Goal: Information Seeking & Learning: Learn about a topic

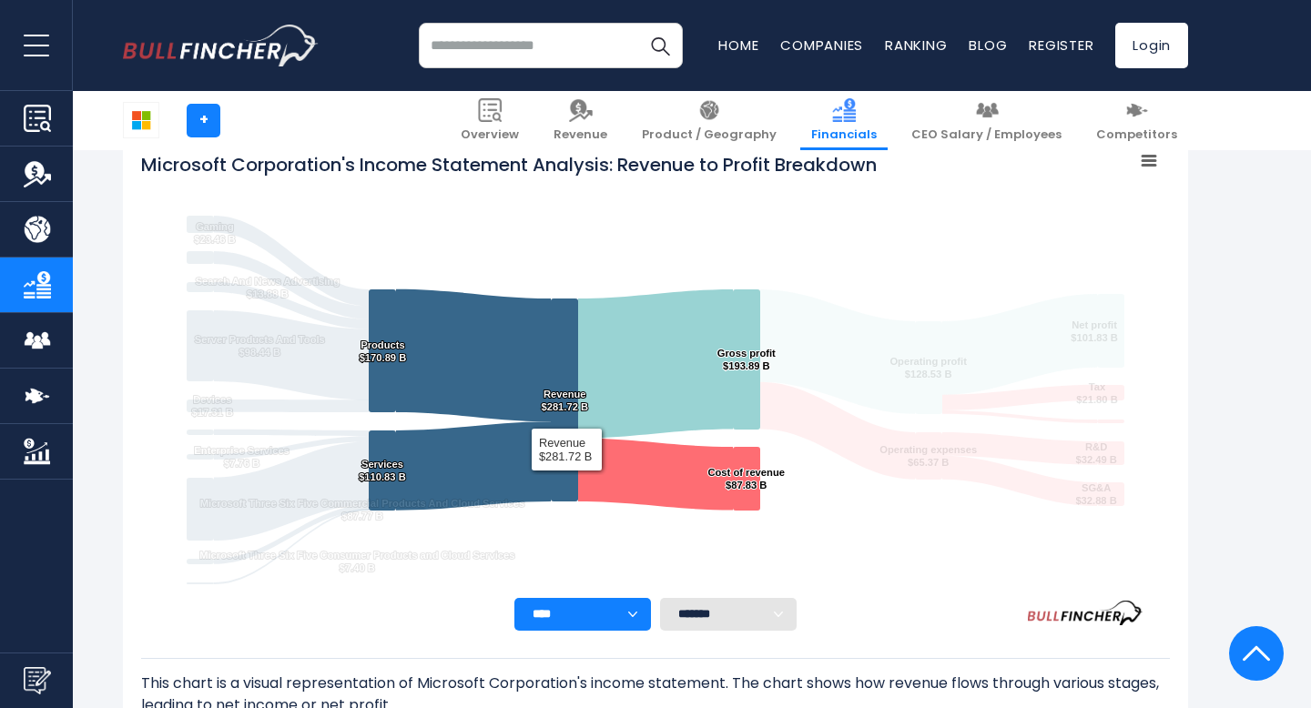
scroll to position [284, 0]
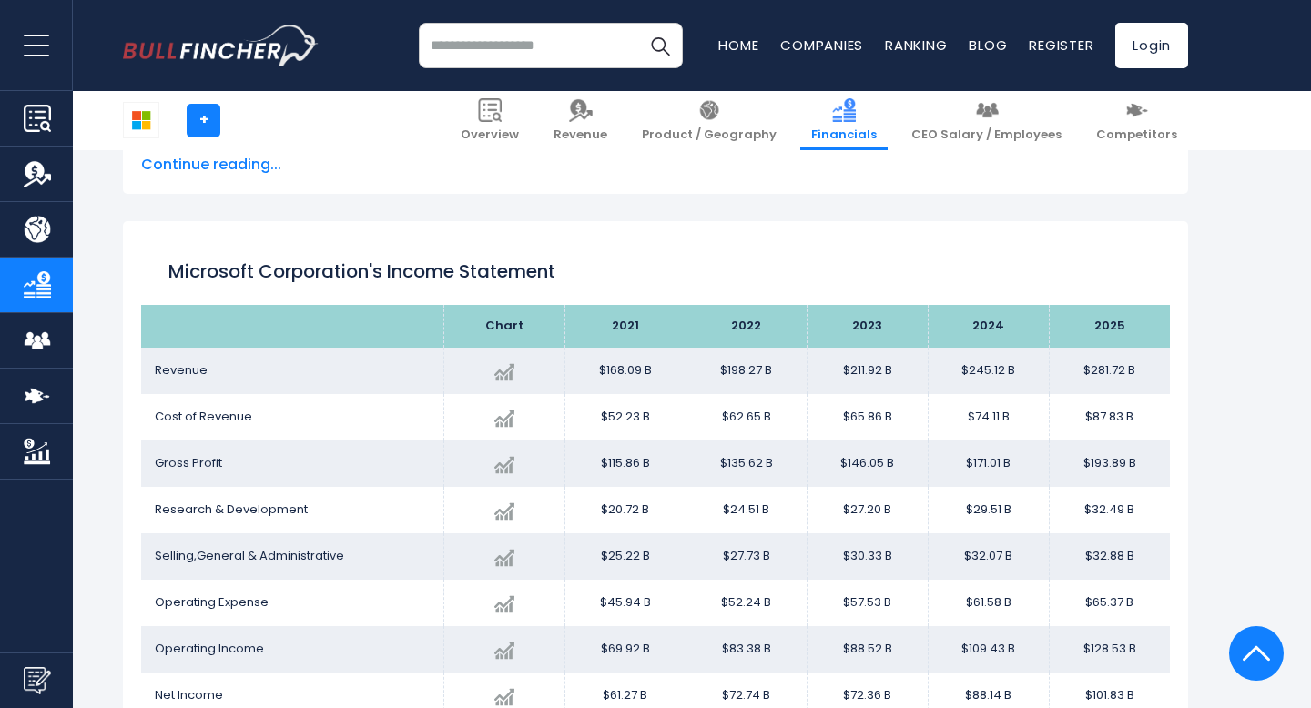
scroll to position [922, 0]
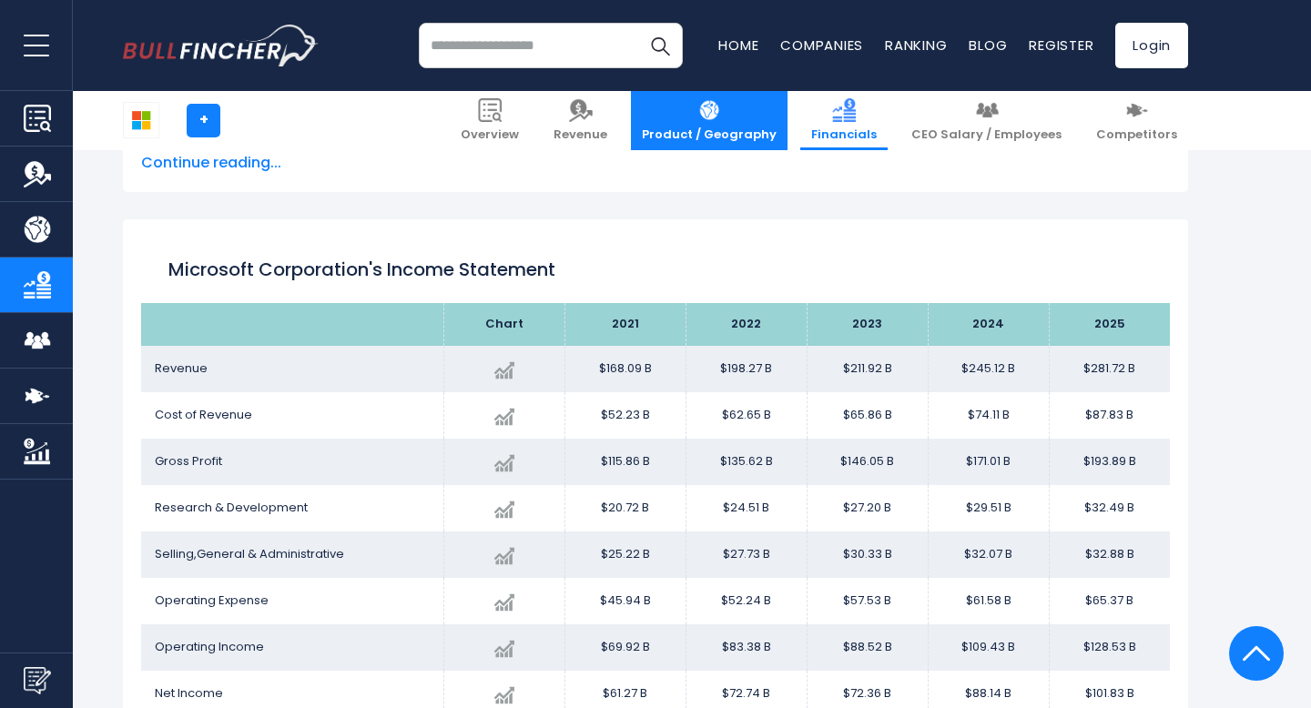
click at [768, 124] on link "Product / Geography" at bounding box center [709, 120] width 157 height 59
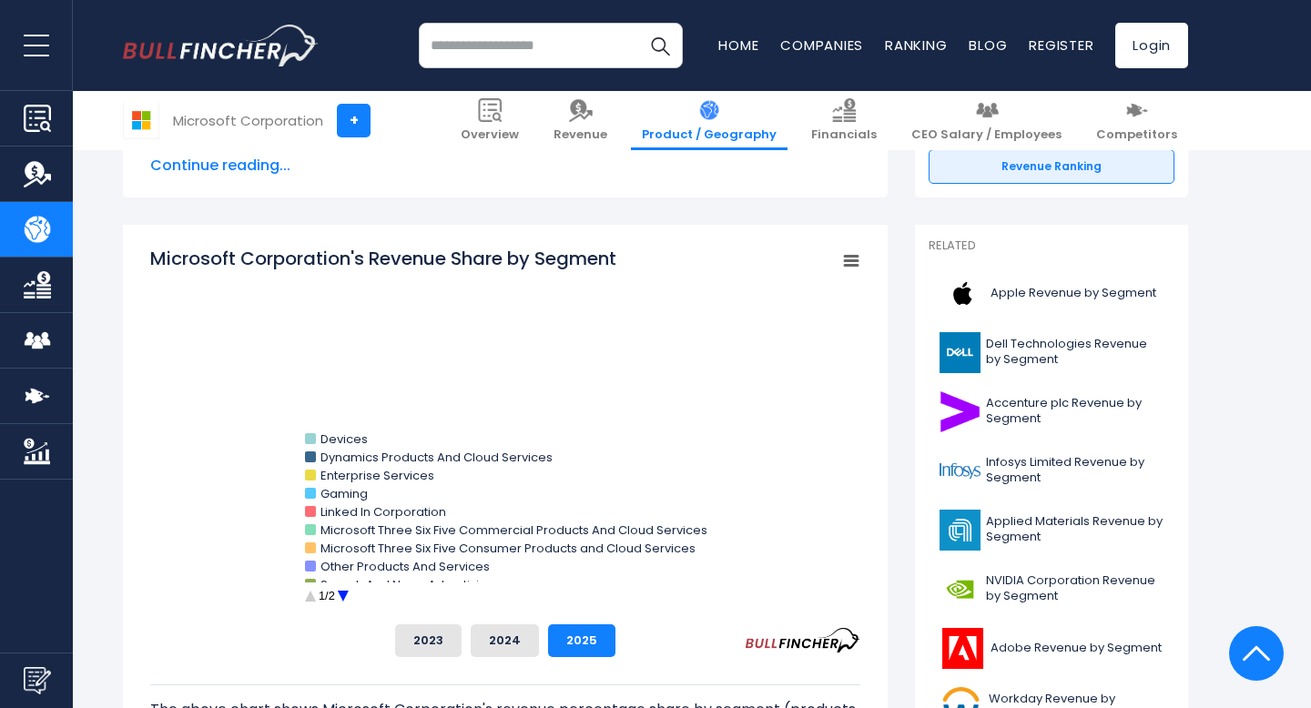
scroll to position [403, 0]
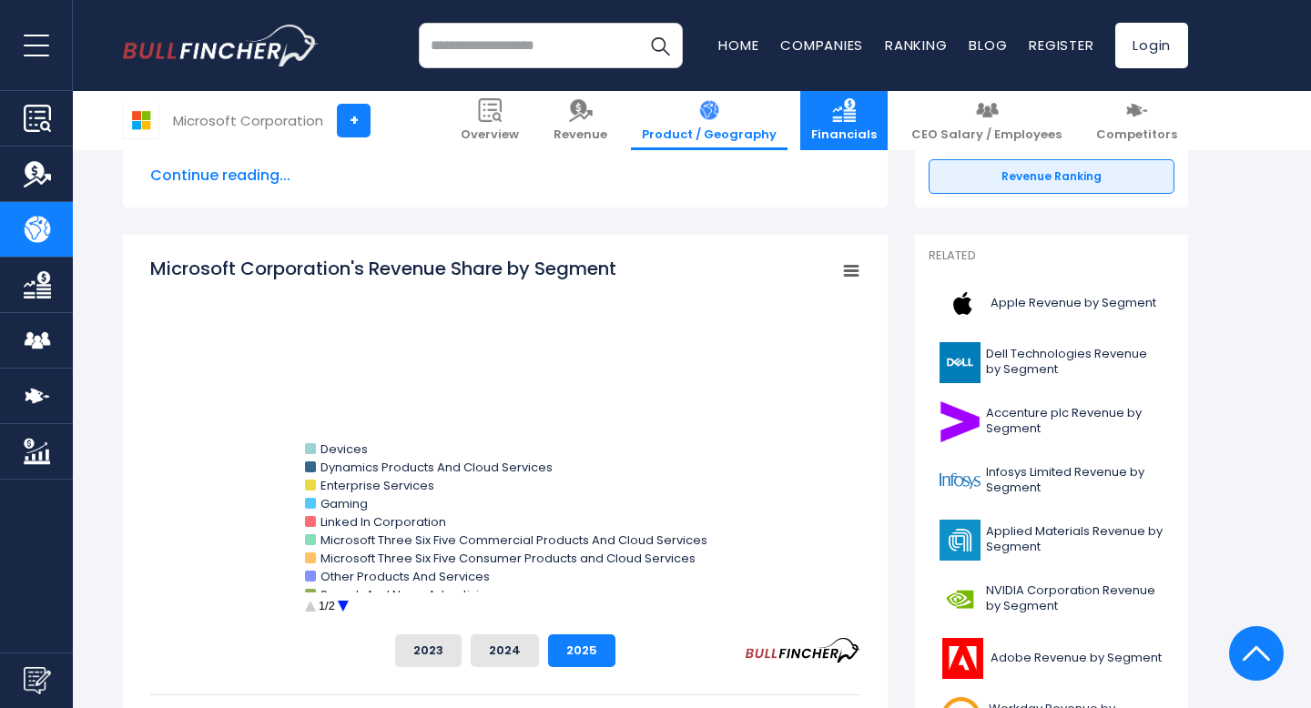
click at [856, 111] on img at bounding box center [844, 110] width 24 height 24
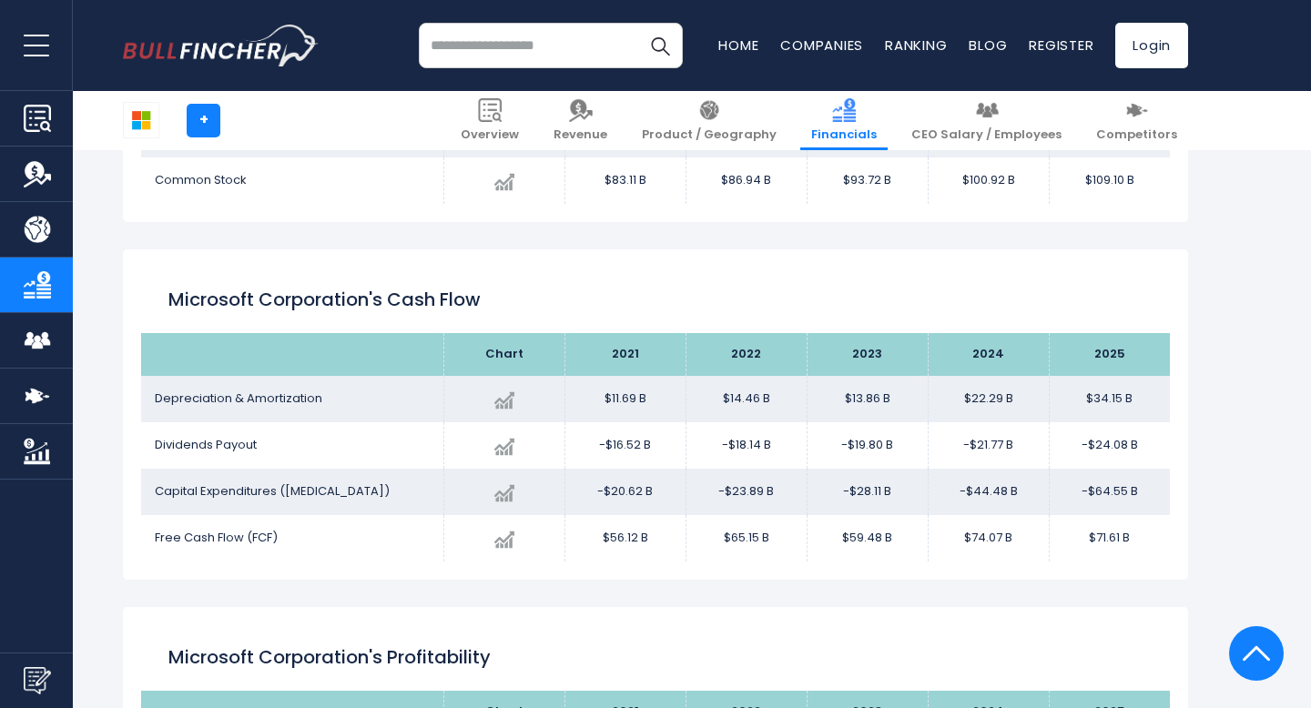
scroll to position [2538, 0]
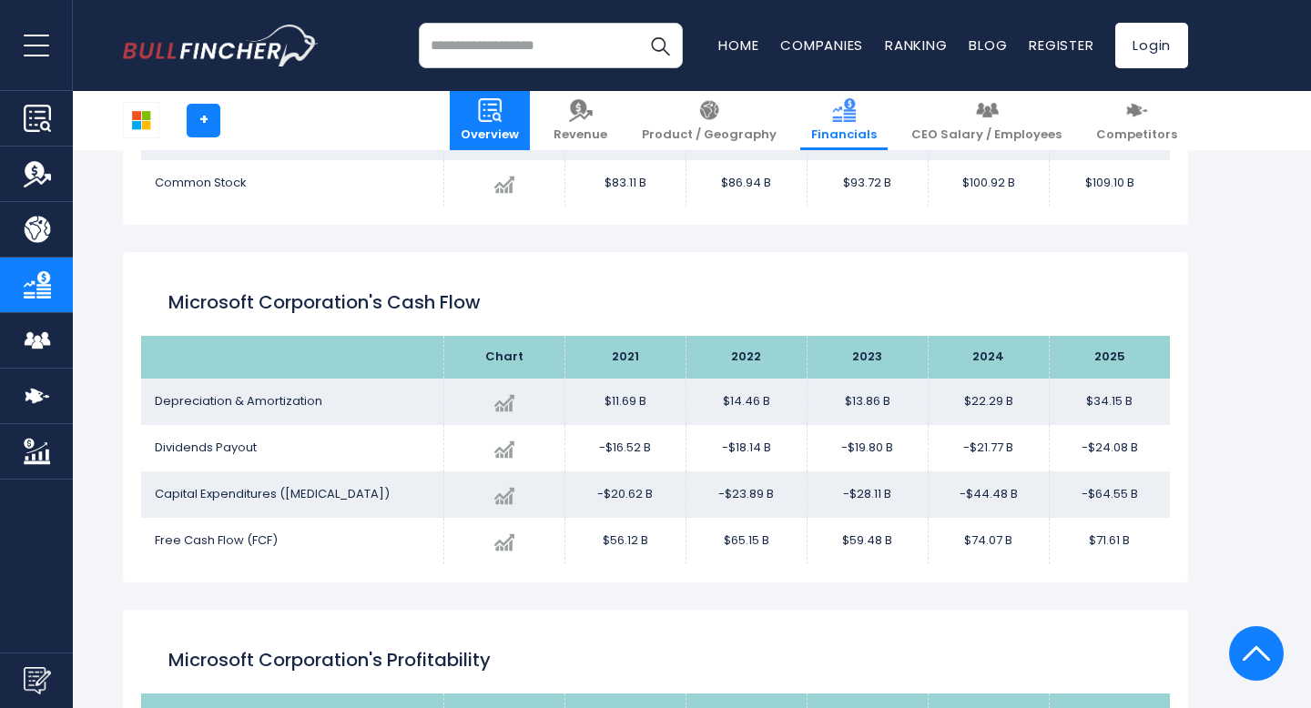
click at [519, 127] on span "Overview" at bounding box center [490, 134] width 58 height 15
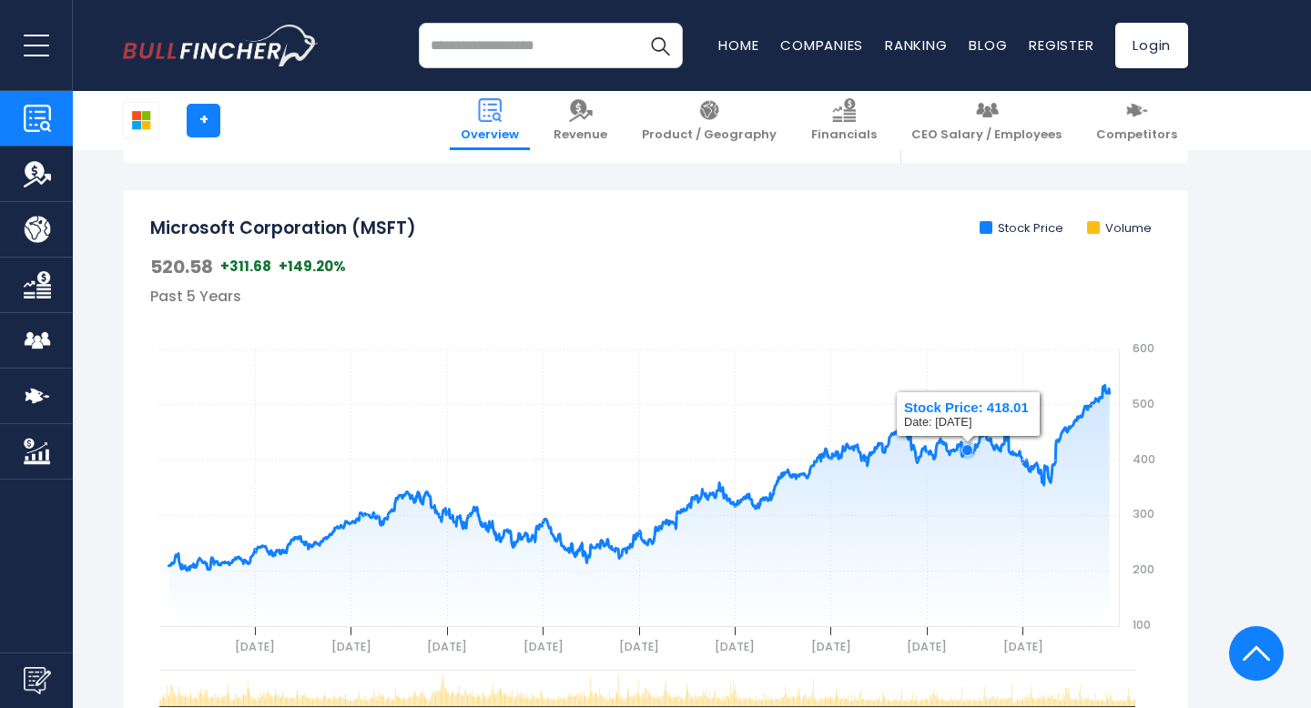
scroll to position [546, 0]
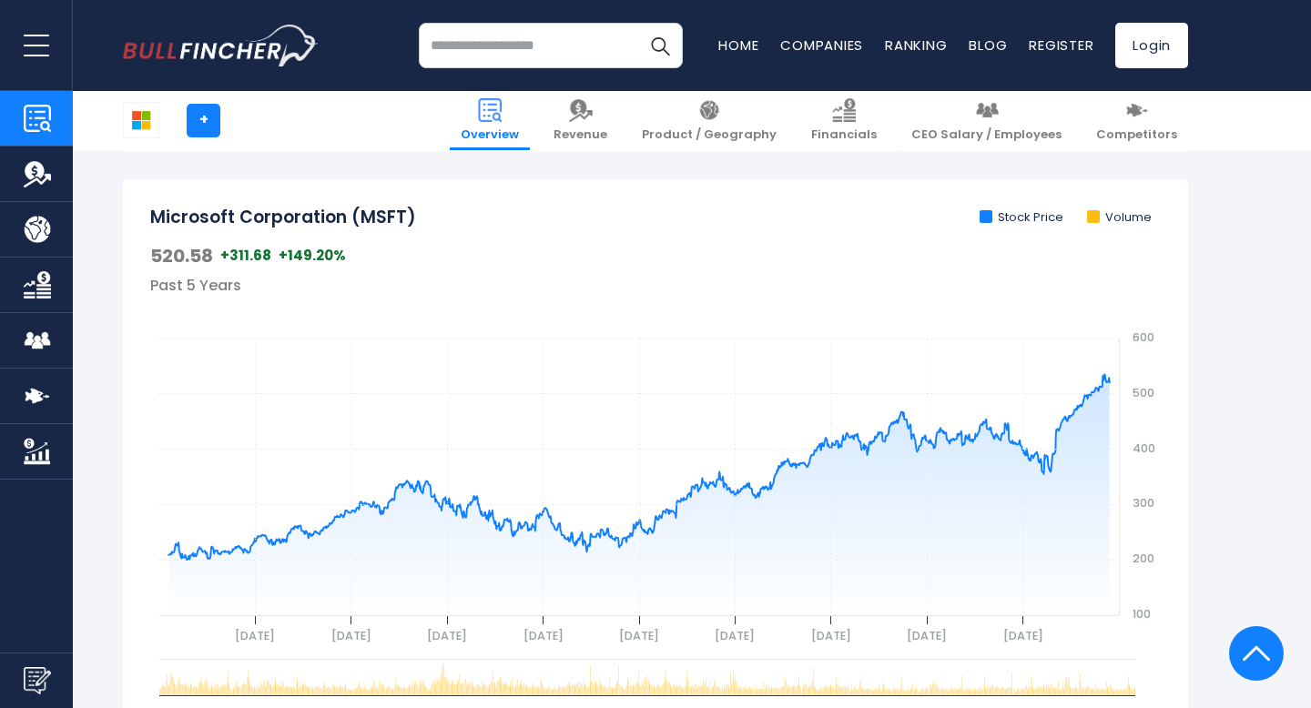
click at [1141, 189] on div "Microsoft Corporation (MSFT) Stock Price Volume 520.58 +311.68 +149.20% Past 5 …" at bounding box center [655, 491] width 1065 height 624
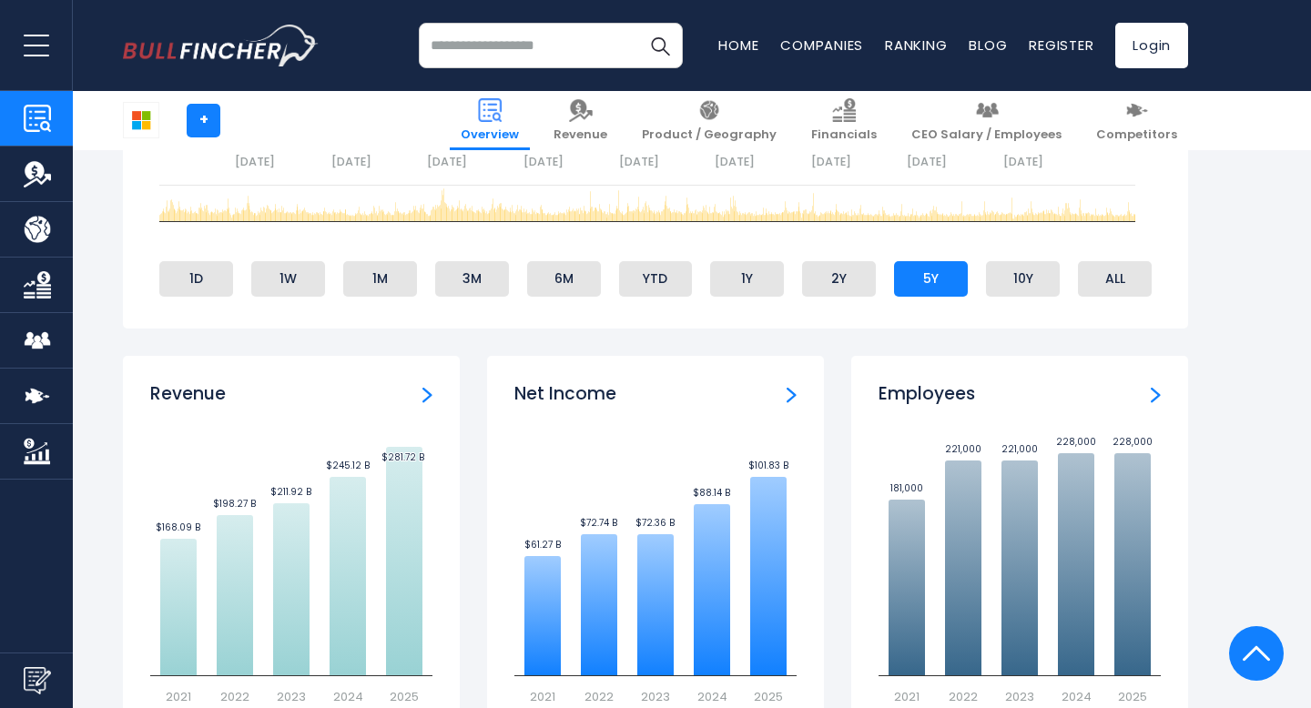
scroll to position [0, 0]
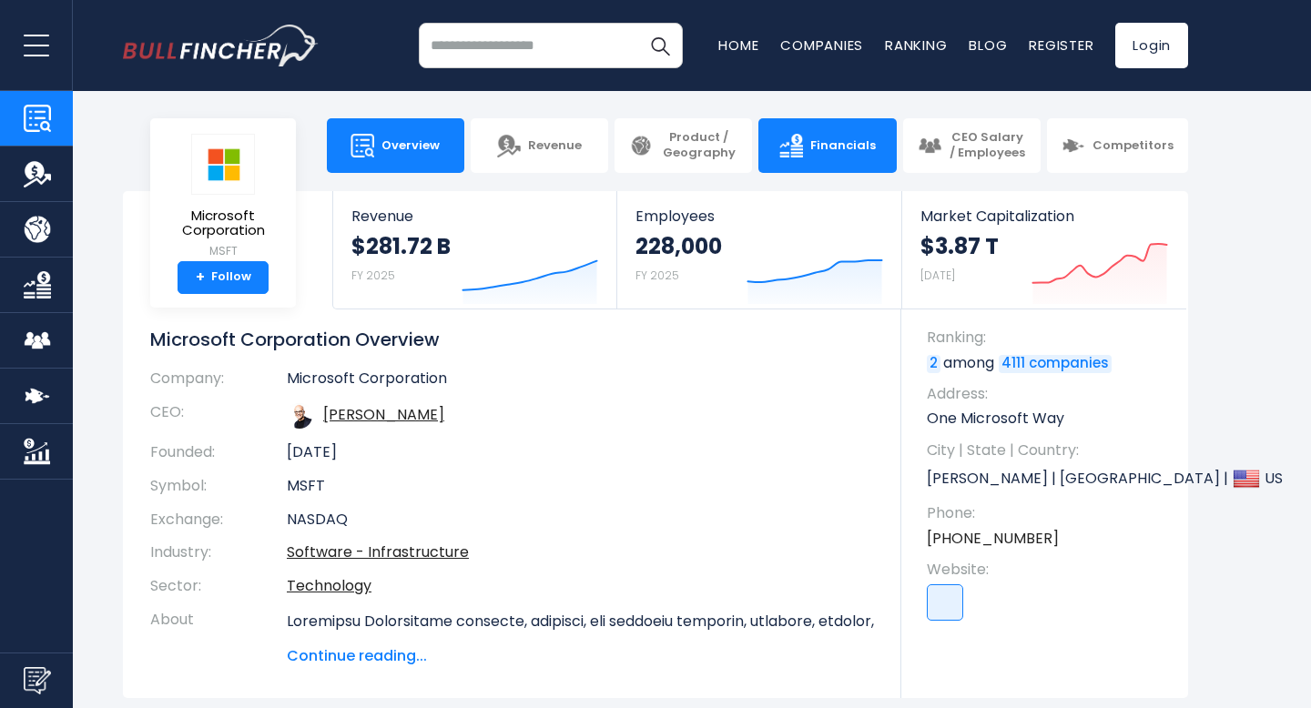
click at [803, 152] on img at bounding box center [792, 146] width 24 height 24
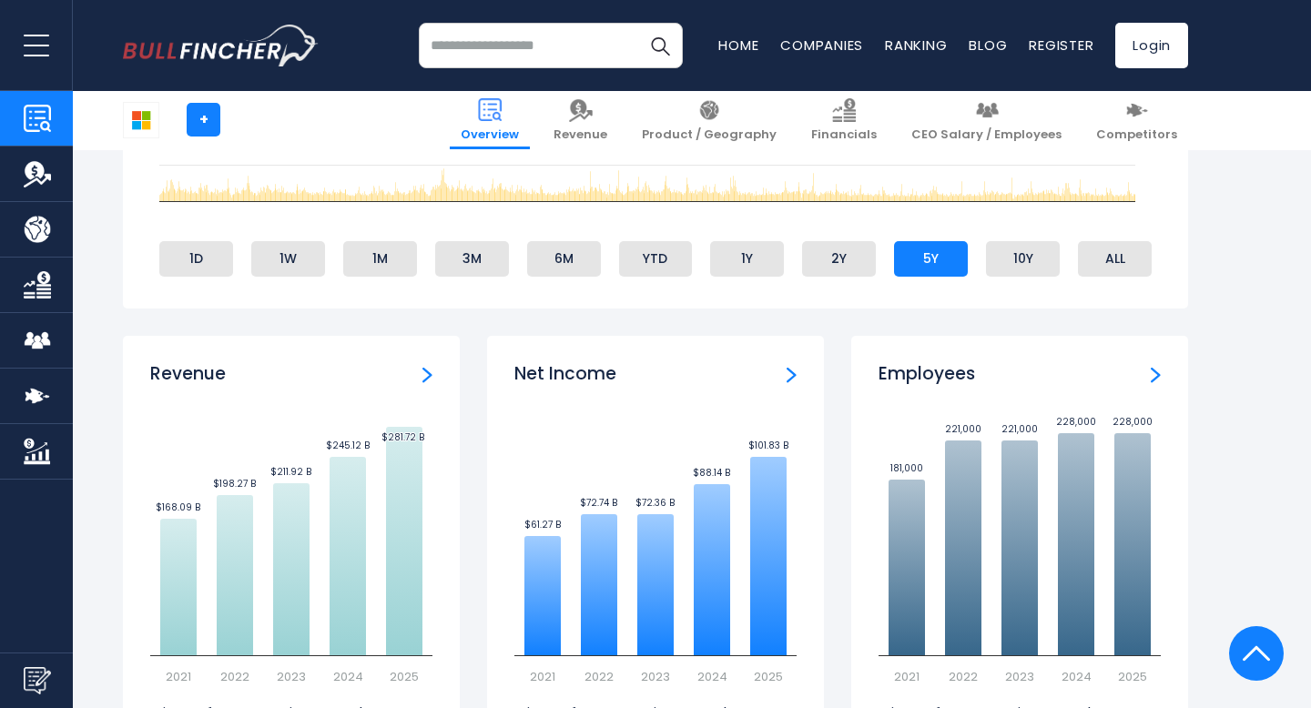
scroll to position [996, 0]
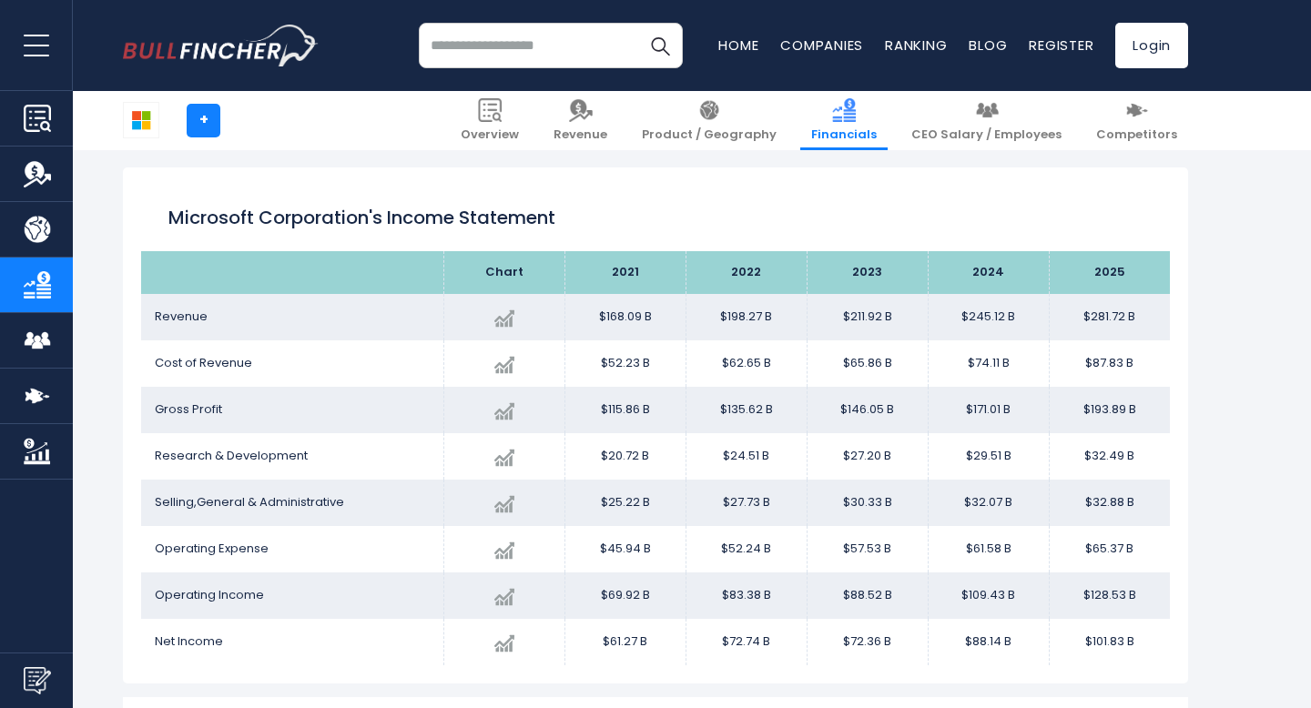
scroll to position [257, 0]
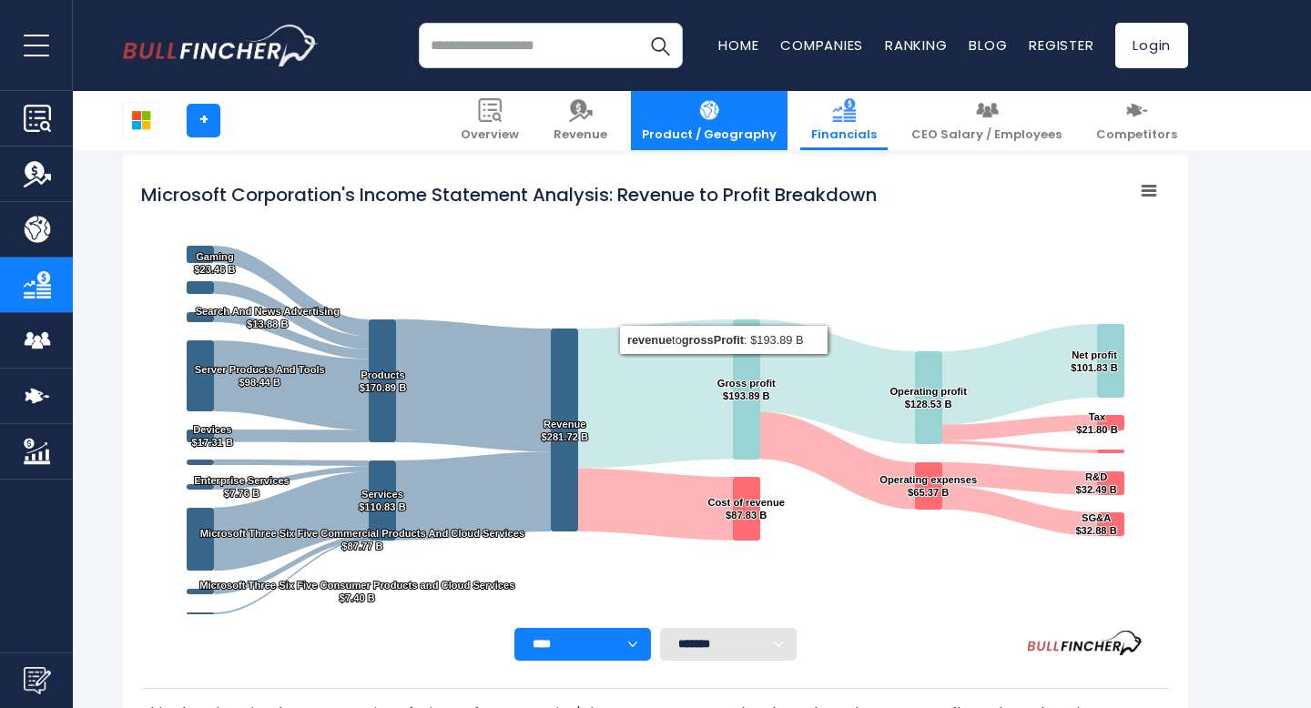
click at [721, 119] on img at bounding box center [710, 110] width 24 height 24
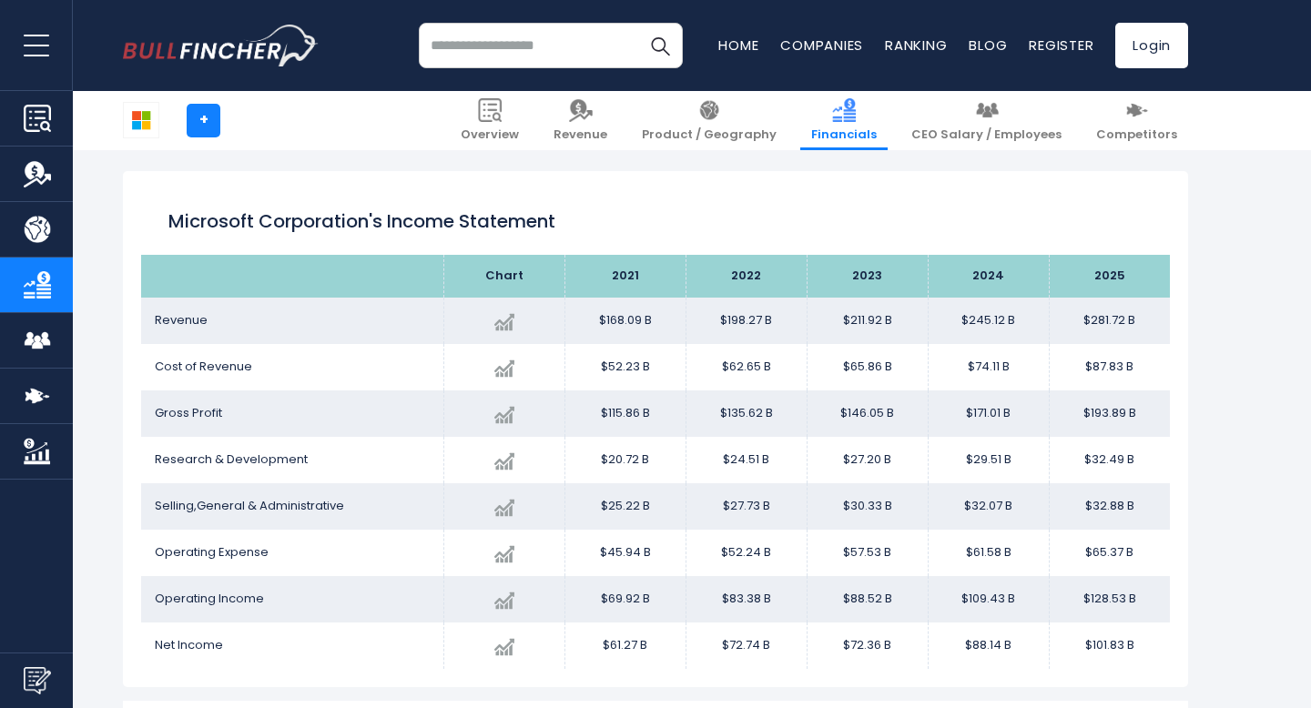
scroll to position [257, 0]
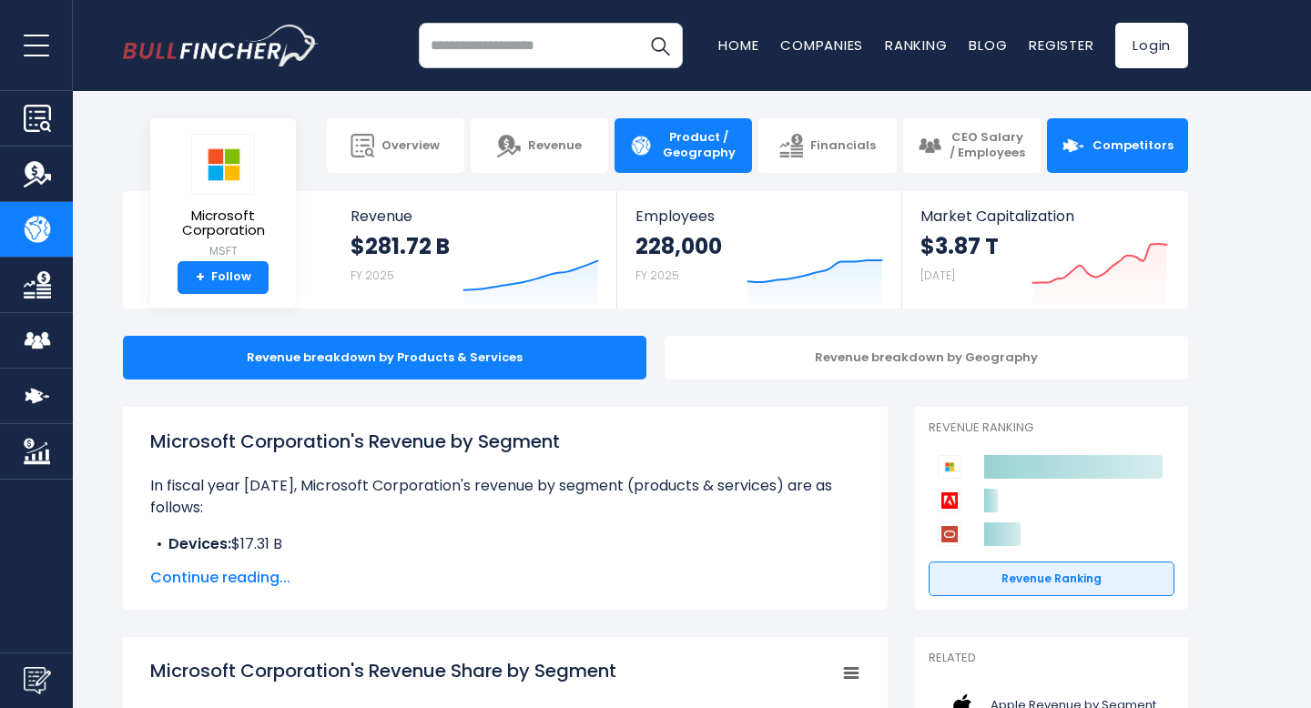
click at [1113, 142] on span "Competitors" at bounding box center [1133, 145] width 81 height 15
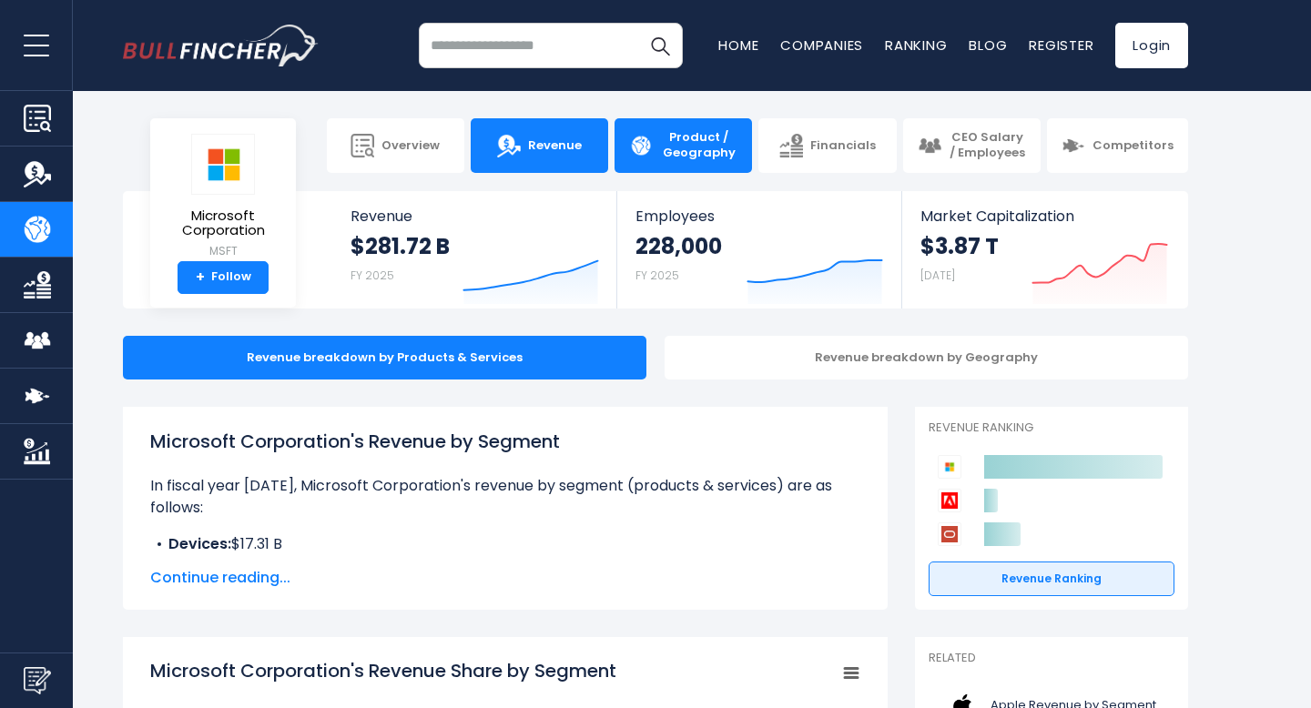
click at [566, 151] on span "Revenue" at bounding box center [555, 145] width 54 height 15
